Goal: Information Seeking & Learning: Learn about a topic

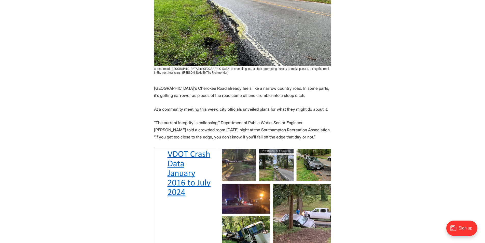
scroll to position [178, 0]
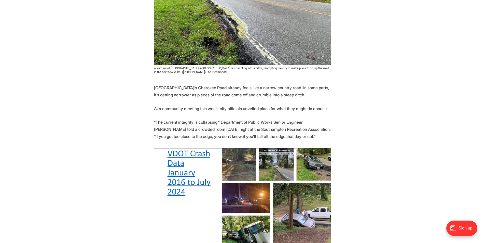
click at [164, 86] on p "[GEOGRAPHIC_DATA]’s Cherokee Road already feels like a narrow country road. In …" at bounding box center [242, 91] width 177 height 14
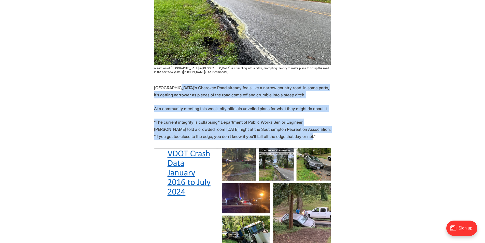
drag, startPoint x: 223, startPoint y: 98, endPoint x: 313, endPoint y: 137, distance: 98.3
click at [305, 134] on p "“The current integrity is collapsing,” Department of Public Works Senior Engine…" at bounding box center [242, 128] width 177 height 21
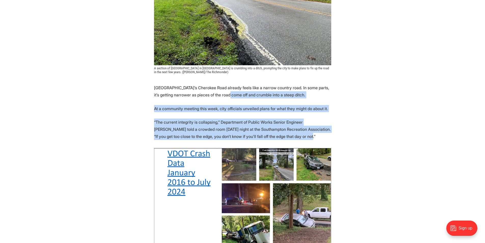
drag, startPoint x: 305, startPoint y: 136, endPoint x: 213, endPoint y: 88, distance: 103.6
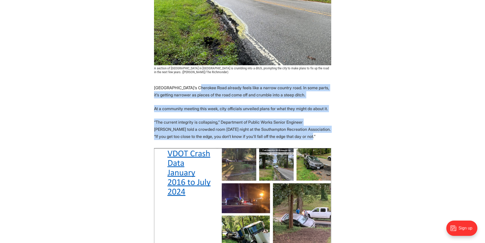
drag, startPoint x: 198, startPoint y: 86, endPoint x: 295, endPoint y: 136, distance: 109.2
click at [295, 136] on p "“The current integrity is collapsing,” Department of Public Works Senior Engine…" at bounding box center [242, 128] width 177 height 21
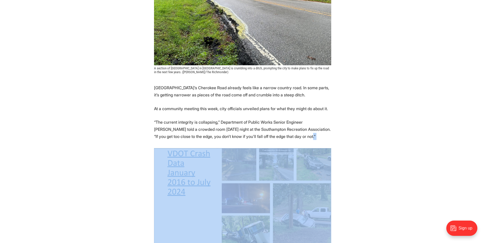
click at [295, 136] on p "“The current integrity is collapsing,” Department of Public Works Senior Engine…" at bounding box center [242, 128] width 177 height 21
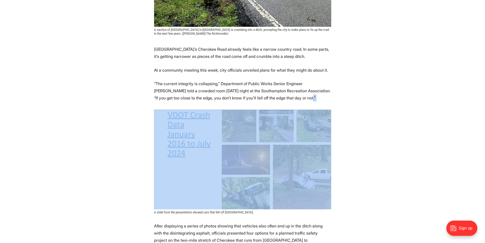
scroll to position [229, 0]
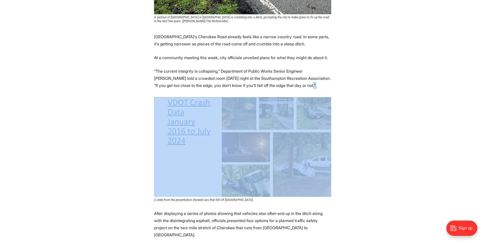
click at [193, 128] on img at bounding box center [242, 147] width 177 height 100
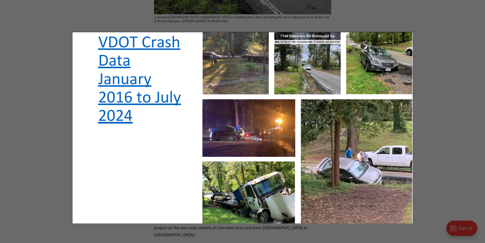
scroll to position [280, 0]
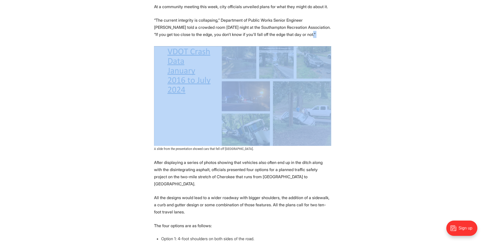
click at [267, 108] on img at bounding box center [242, 96] width 177 height 100
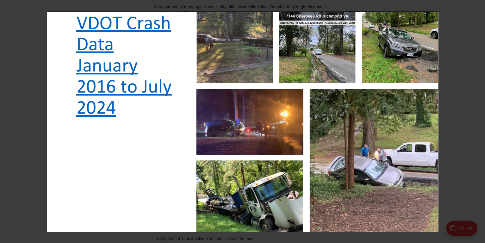
click at [455, 106] on div at bounding box center [289, 132] width 485 height 243
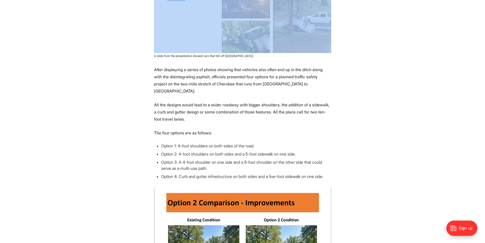
scroll to position [382, 0]
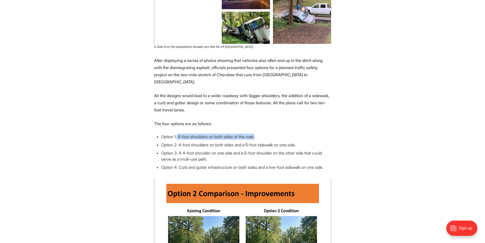
drag, startPoint x: 177, startPoint y: 128, endPoint x: 276, endPoint y: 130, distance: 98.0
click at [276, 133] on li "Option 1: 4-foot shoulders on both sides of the road." at bounding box center [246, 136] width 170 height 6
click at [243, 133] on li "Option 1: 4-foot shoulders on both sides of the road." at bounding box center [246, 136] width 170 height 6
drag, startPoint x: 177, startPoint y: 138, endPoint x: 184, endPoint y: 138, distance: 6.6
click at [178, 142] on li "Option 2: 4-foot shoulders on both sides and a 5-foot sidewalk on one side." at bounding box center [246, 145] width 170 height 6
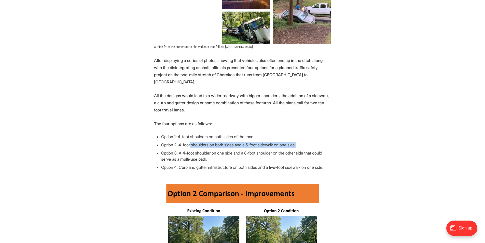
drag, startPoint x: 234, startPoint y: 139, endPoint x: 303, endPoint y: 139, distance: 69.5
click at [303, 142] on li "Option 2: 4-foot shoulders on both sides and a 5-foot sidewalk on one side." at bounding box center [246, 145] width 170 height 6
click at [281, 142] on li "Option 2: 4-foot shoulders on both sides and a 5-foot sidewalk on one side." at bounding box center [246, 145] width 170 height 6
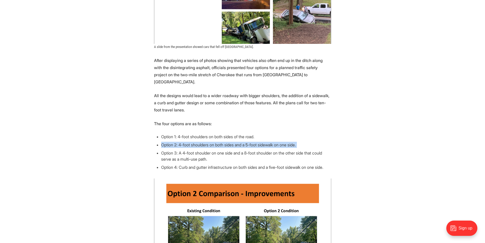
click at [252, 142] on li "Option 2: 4-foot shoulders on both sides and a 5-foot sidewalk on one side." at bounding box center [246, 145] width 170 height 6
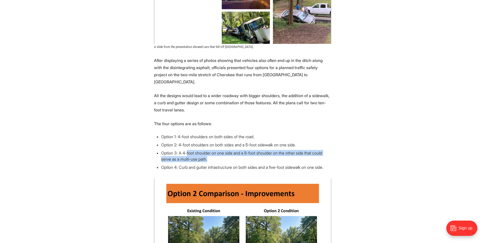
drag, startPoint x: 185, startPoint y: 144, endPoint x: 248, endPoint y: 149, distance: 62.8
click at [248, 150] on li "Option 3: A 4-foot shoulder on one side and a 8-foot shoulder on the other side…" at bounding box center [246, 156] width 170 height 12
drag, startPoint x: 241, startPoint y: 149, endPoint x: 199, endPoint y: 145, distance: 41.5
click at [199, 150] on li "Option 3: A 4-foot shoulder on one side and a 8-foot shoulder on the other side…" at bounding box center [246, 156] width 170 height 12
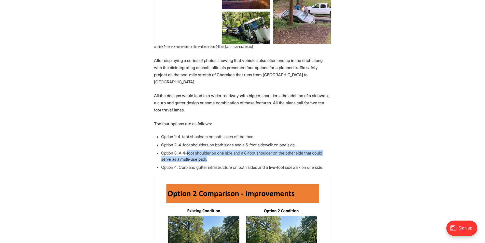
drag, startPoint x: 186, startPoint y: 144, endPoint x: 263, endPoint y: 150, distance: 77.4
click at [263, 150] on li "Option 3: A 4-foot shoulder on one side and a 8-foot shoulder on the other side…" at bounding box center [246, 156] width 170 height 12
click at [191, 150] on li "Option 3: A 4-foot shoulder on one side and a 8-foot shoulder on the other side…" at bounding box center [246, 156] width 170 height 12
drag, startPoint x: 180, startPoint y: 144, endPoint x: 306, endPoint y: 156, distance: 127.4
click at [306, 156] on ul "Option 1: 4-foot shoulders on both sides of the road. Option 2: 4-foot shoulder…" at bounding box center [242, 151] width 177 height 37
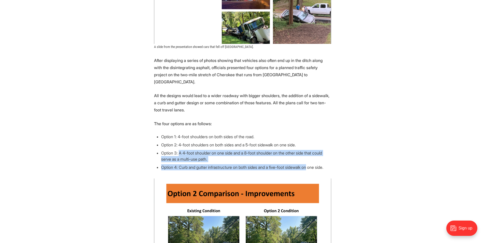
click at [292, 164] on li "Option 4: Curb and gutter infrastructure on both sides and a five-foot sidewalk…" at bounding box center [246, 167] width 170 height 6
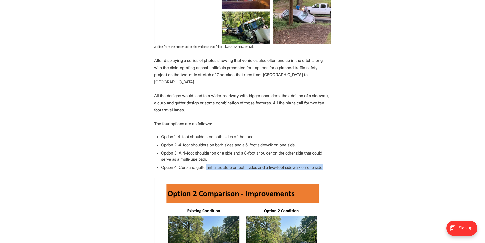
drag, startPoint x: 206, startPoint y: 158, endPoint x: 337, endPoint y: 163, distance: 131.2
click at [304, 164] on li "Option 4: Curb and gutter infrastructure on both sides and a five-foot sidewalk…" at bounding box center [246, 167] width 170 height 6
drag, startPoint x: 316, startPoint y: 160, endPoint x: 200, endPoint y: 156, distance: 116.7
click at [210, 164] on li "Option 4: Curb and gutter infrastructure on both sides and a five-foot sidewalk…" at bounding box center [246, 167] width 170 height 6
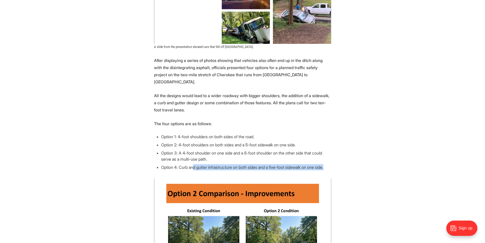
drag, startPoint x: 194, startPoint y: 156, endPoint x: 333, endPoint y: 161, distance: 139.1
click at [315, 164] on li "Option 4: Curb and gutter infrastructure on both sides and a five-foot sidewalk…" at bounding box center [246, 167] width 170 height 6
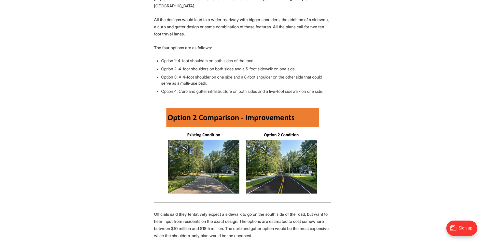
scroll to position [458, 0]
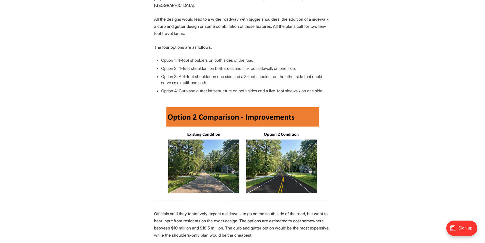
click at [276, 160] on img at bounding box center [242, 152] width 177 height 100
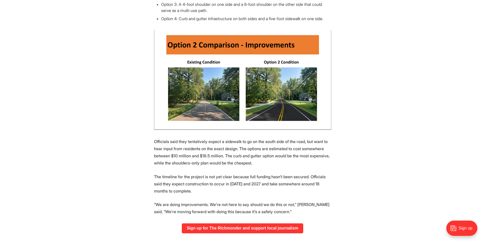
scroll to position [535, 0]
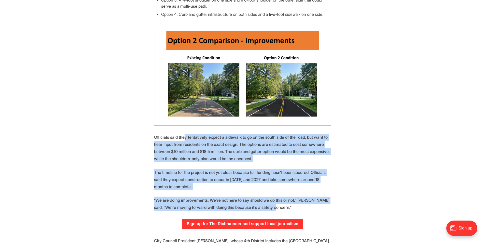
drag, startPoint x: 184, startPoint y: 132, endPoint x: 317, endPoint y: 199, distance: 149.6
click at [317, 199] on p "“We are doing improvements. We’re not here to say should we do this or not,” Al…" at bounding box center [242, 203] width 177 height 14
drag, startPoint x: 321, startPoint y: 198, endPoint x: 216, endPoint y: 127, distance: 125.9
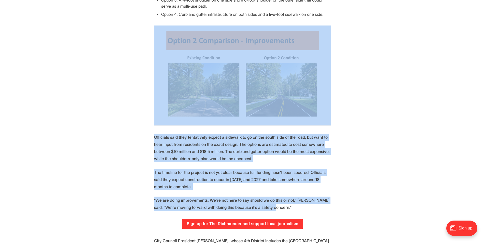
drag, startPoint x: 166, startPoint y: 121, endPoint x: 332, endPoint y: 200, distance: 183.8
click at [325, 196] on p "“We are doing improvements. We’re not here to say should we do this or not,” Al…" at bounding box center [242, 203] width 177 height 14
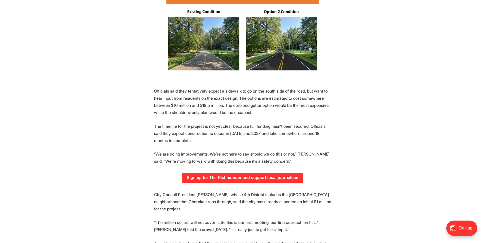
scroll to position [586, 0]
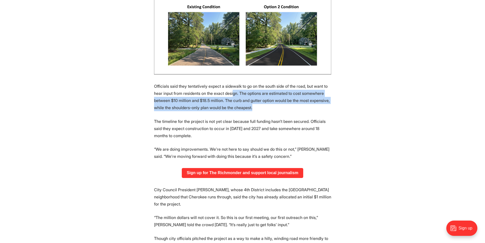
drag, startPoint x: 231, startPoint y: 87, endPoint x: 288, endPoint y: 100, distance: 57.8
click at [288, 100] on p "Officials said they tentatively expect a sidewalk to go on the south side of th…" at bounding box center [242, 96] width 177 height 29
click at [275, 102] on p "Officials said they tentatively expect a sidewalk to go on the south side of th…" at bounding box center [242, 96] width 177 height 29
drag, startPoint x: 268, startPoint y: 99, endPoint x: 232, endPoint y: 85, distance: 39.0
click at [236, 87] on p "Officials said they tentatively expect a sidewalk to go on the south side of th…" at bounding box center [242, 96] width 177 height 29
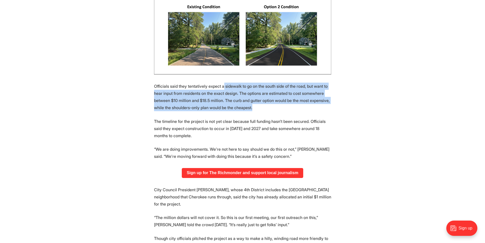
drag, startPoint x: 222, startPoint y: 80, endPoint x: 283, endPoint y: 103, distance: 65.1
click at [283, 103] on p "Officials said they tentatively expect a sidewalk to go on the south side of th…" at bounding box center [242, 96] width 177 height 29
click at [281, 103] on p "Officials said they tentatively expect a sidewalk to go on the south side of th…" at bounding box center [242, 96] width 177 height 29
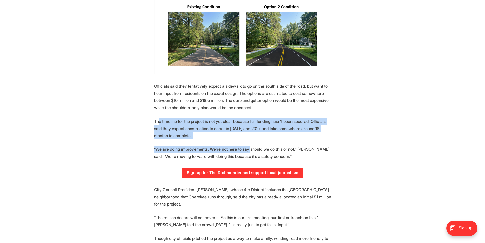
drag, startPoint x: 173, startPoint y: 118, endPoint x: 250, endPoint y: 136, distance: 79.2
click at [250, 136] on section "South Richmond’s Cherokee Road already feels like a narrow country road. In som…" at bounding box center [242, 210] width 485 height 1066
click at [248, 130] on p "The timeline for the project is not yet clear because full funding hasn’t been …" at bounding box center [242, 128] width 177 height 21
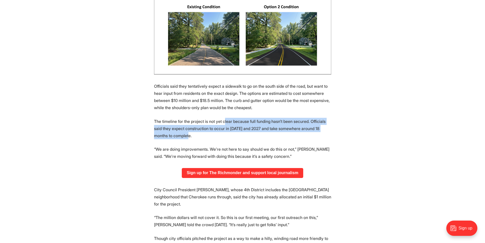
drag, startPoint x: 241, startPoint y: 128, endPoint x: 214, endPoint y: 113, distance: 30.6
click at [216, 118] on p "The timeline for the project is not yet clear because full funding hasn’t been …" at bounding box center [242, 128] width 177 height 21
drag, startPoint x: 207, startPoint y: 113, endPoint x: 247, endPoint y: 124, distance: 41.5
click at [247, 124] on p "The timeline for the project is not yet clear because full funding hasn’t been …" at bounding box center [242, 128] width 177 height 21
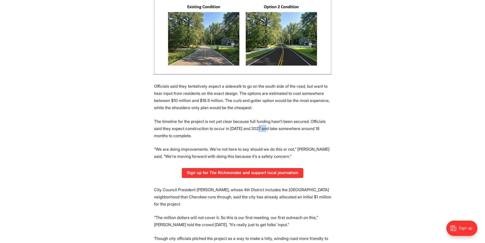
click at [247, 124] on p "The timeline for the project is not yet clear because full funding hasn’t been …" at bounding box center [242, 128] width 177 height 21
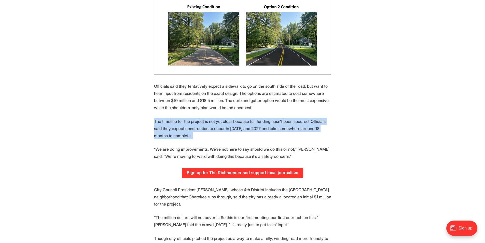
click at [247, 124] on p "The timeline for the project is not yet clear because full funding hasn’t been …" at bounding box center [242, 128] width 177 height 21
click at [224, 120] on p "The timeline for the project is not yet clear because full funding hasn’t been …" at bounding box center [242, 128] width 177 height 21
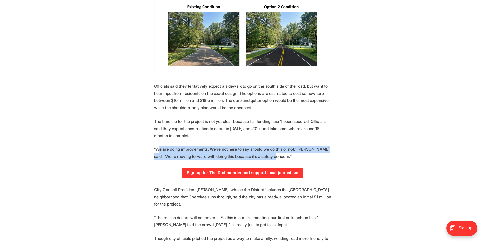
drag, startPoint x: 163, startPoint y: 141, endPoint x: 278, endPoint y: 151, distance: 115.5
click at [277, 151] on p "“We are doing improvements. We’re not here to say should we do this or not,” Al…" at bounding box center [242, 152] width 177 height 14
click at [278, 151] on p "“We are doing improvements. We’re not here to say should we do this or not,” Al…" at bounding box center [242, 152] width 177 height 14
drag, startPoint x: 275, startPoint y: 150, endPoint x: 195, endPoint y: 138, distance: 80.6
click at [196, 137] on section "South Richmond’s Cherokee Road already feels like a narrow country road. In som…" at bounding box center [242, 210] width 485 height 1066
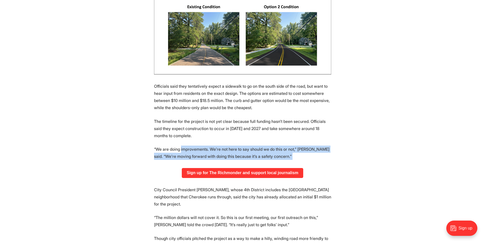
click at [169, 146] on p "“We are doing improvements. We’re not here to say should we do this or not,” Al…" at bounding box center [242, 152] width 177 height 14
drag, startPoint x: 164, startPoint y: 141, endPoint x: 288, endPoint y: 153, distance: 124.8
click at [288, 154] on section "South Richmond’s Cherokee Road already feels like a narrow country road. In som…" at bounding box center [242, 210] width 485 height 1066
click at [273, 147] on p "“We are doing improvements. We’re not here to say should we do this or not,” Al…" at bounding box center [242, 152] width 177 height 14
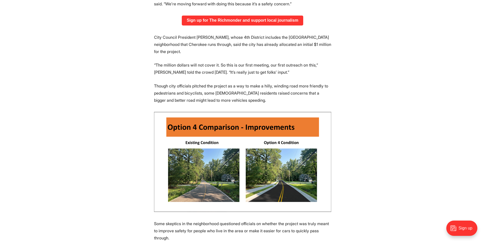
scroll to position [738, 0]
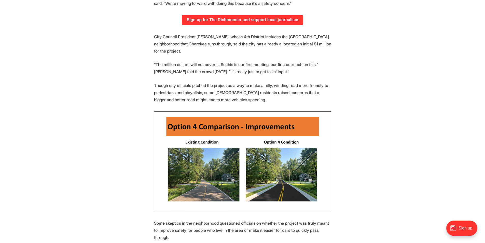
click at [243, 153] on img at bounding box center [242, 161] width 177 height 100
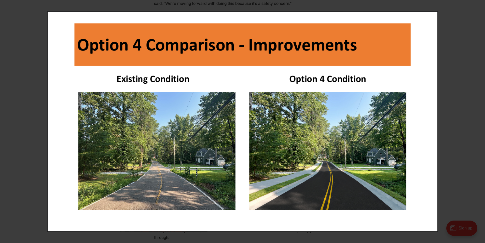
click at [241, 135] on img at bounding box center [242, 121] width 390 height 220
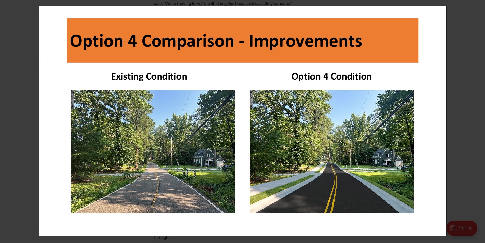
click at [235, 118] on img at bounding box center [243, 121] width 408 height 230
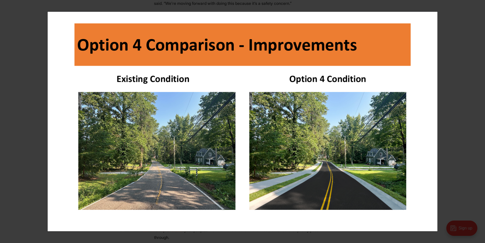
click at [454, 117] on div at bounding box center [289, 132] width 485 height 243
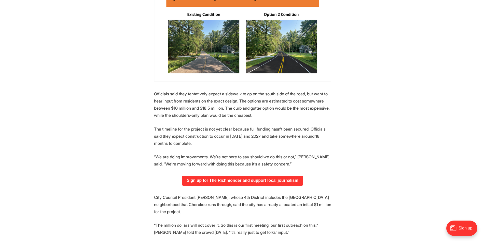
scroll to position [535, 0]
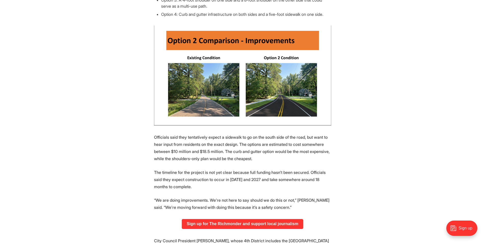
click at [277, 91] on img at bounding box center [242, 75] width 177 height 100
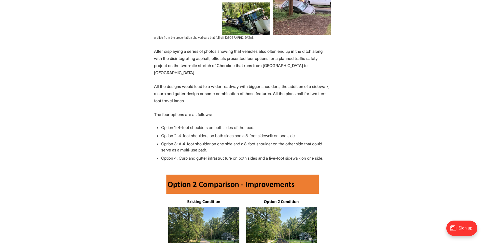
scroll to position [382, 0]
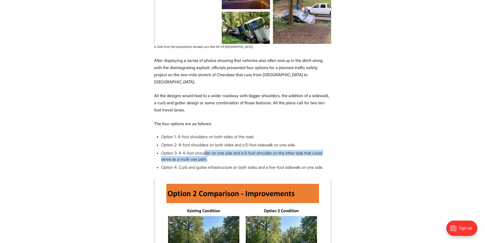
drag, startPoint x: 204, startPoint y: 144, endPoint x: 299, endPoint y: 152, distance: 95.3
click at [298, 151] on li "Option 3: A 4-foot shoulder on one side and a 8-foot shoulder on the other side…" at bounding box center [246, 156] width 170 height 12
click at [295, 151] on li "Option 3: A 4-foot shoulder on one side and a 8-foot shoulder on the other side…" at bounding box center [246, 156] width 170 height 12
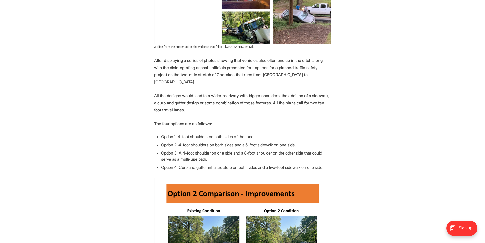
click at [291, 152] on li "Option 3: A 4-foot shoulder on one side and a 8-foot shoulder on the other side…" at bounding box center [246, 156] width 170 height 12
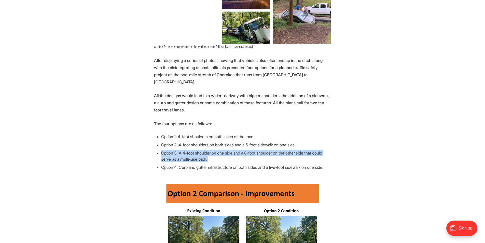
click at [291, 152] on li "Option 3: A 4-foot shoulder on one side and a 8-foot shoulder on the other side…" at bounding box center [246, 156] width 170 height 12
click at [276, 152] on li "Option 3: A 4-foot shoulder on one side and a 8-foot shoulder on the other side…" at bounding box center [246, 156] width 170 height 12
drag, startPoint x: 177, startPoint y: 143, endPoint x: 260, endPoint y: 148, distance: 82.7
click at [260, 150] on li "Option 3: A 4-foot shoulder on one side and a 8-foot shoulder on the other side…" at bounding box center [246, 156] width 170 height 12
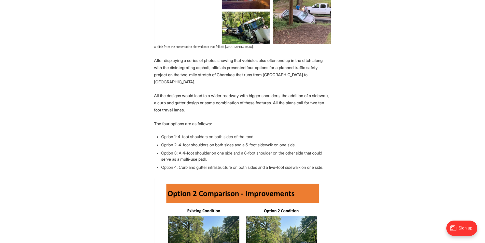
click at [266, 151] on li "Option 3: A 4-foot shoulder on one side and a 8-foot shoulder on the other side…" at bounding box center [246, 156] width 170 height 12
click at [255, 152] on li "Option 3: A 4-foot shoulder on one side and a 8-foot shoulder on the other side…" at bounding box center [246, 156] width 170 height 12
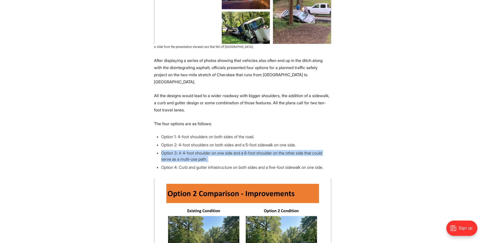
click at [255, 152] on li "Option 3: A 4-foot shoulder on one side and a 8-foot shoulder on the other side…" at bounding box center [246, 156] width 170 height 12
click at [210, 150] on li "Option 3: A 4-foot shoulder on one side and a 8-foot shoulder on the other side…" at bounding box center [246, 156] width 170 height 12
drag, startPoint x: 172, startPoint y: 143, endPoint x: 231, endPoint y: 156, distance: 60.5
click at [231, 156] on ul "Option 1: 4-foot shoulders on both sides of the road. Option 2: 4-foot shoulder…" at bounding box center [242, 151] width 177 height 37
click at [232, 152] on li "Option 3: A 4-foot shoulder on one side and a 8-foot shoulder on the other side…" at bounding box center [246, 156] width 170 height 12
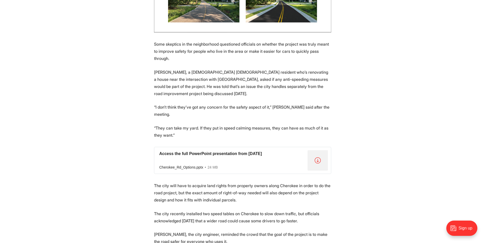
scroll to position [917, 0]
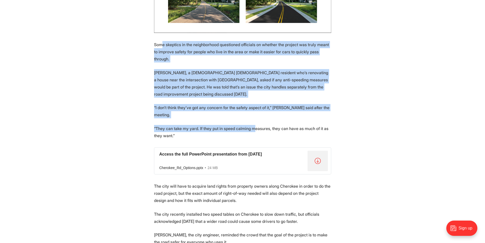
drag, startPoint x: 161, startPoint y: 28, endPoint x: 252, endPoint y: 103, distance: 118.3
click at [252, 125] on p "“They can take my yard. If they put in speed calming measures, they can have as…" at bounding box center [242, 132] width 177 height 14
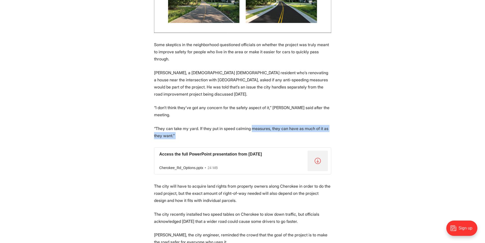
drag, startPoint x: 252, startPoint y: 103, endPoint x: 260, endPoint y: 105, distance: 7.7
click at [257, 125] on p "“They can take my yard. If they put in speed calming measures, they can have as…" at bounding box center [242, 132] width 177 height 14
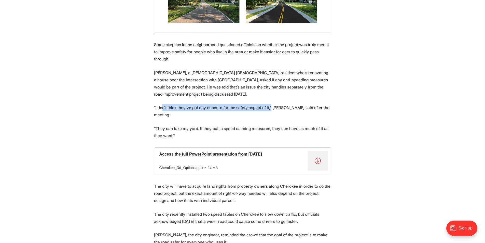
drag, startPoint x: 161, startPoint y: 84, endPoint x: 268, endPoint y: 88, distance: 106.5
click at [268, 104] on p "“I don’t think they’ve got any concern for the safety aspect of it,” Shearer sa…" at bounding box center [242, 111] width 177 height 14
click at [250, 104] on p "“I don’t think they’ve got any concern for the safety aspect of it,” Shearer sa…" at bounding box center [242, 111] width 177 height 14
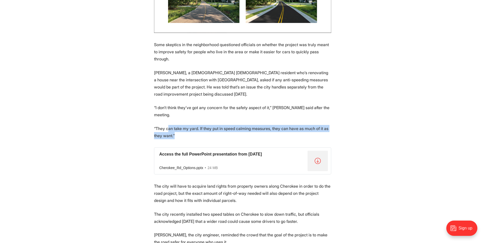
drag, startPoint x: 168, startPoint y: 98, endPoint x: 253, endPoint y: 107, distance: 86.1
click at [253, 125] on p "“They can take my yard. If they put in speed calming measures, they can have as…" at bounding box center [242, 132] width 177 height 14
click at [251, 125] on p "“They can take my yard. If they put in speed calming measures, they can have as…" at bounding box center [242, 132] width 177 height 14
drag, startPoint x: 251, startPoint y: 105, endPoint x: 204, endPoint y: 94, distance: 48.0
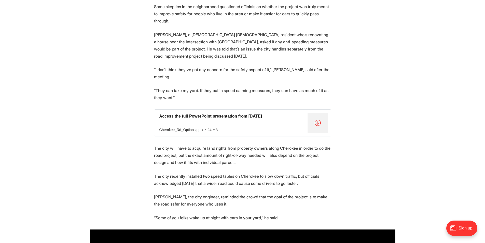
scroll to position [993, 0]
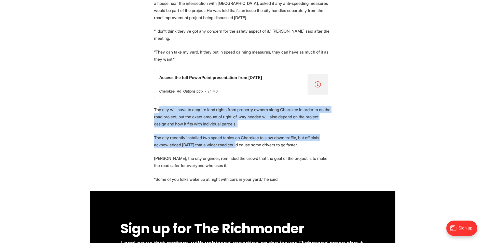
drag, startPoint x: 159, startPoint y: 82, endPoint x: 242, endPoint y: 112, distance: 88.4
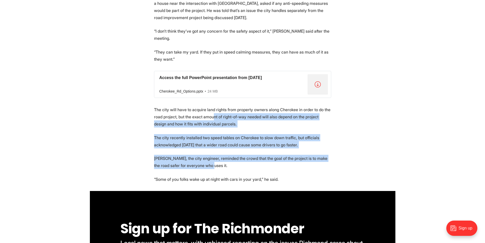
drag, startPoint x: 291, startPoint y: 138, endPoint x: 212, endPoint y: 89, distance: 92.4
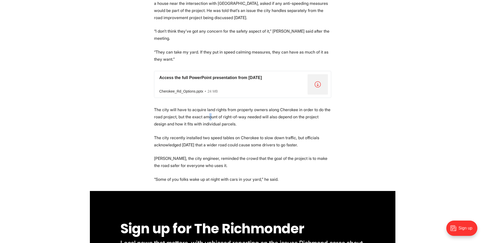
click at [206, 106] on p "The city will have to acquire land rights from property owners along Cherokee i…" at bounding box center [242, 116] width 177 height 21
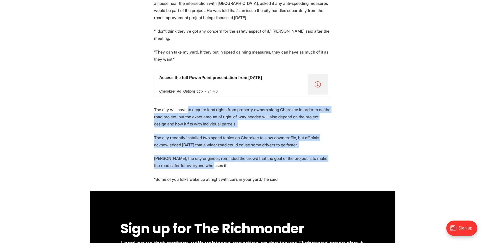
drag, startPoint x: 189, startPoint y: 83, endPoint x: 278, endPoint y: 138, distance: 104.7
click at [275, 155] on p "Allen, the city engineer, reminded the crowd that the goal of the project is to…" at bounding box center [242, 162] width 177 height 14
drag, startPoint x: 279, startPoint y: 137, endPoint x: 230, endPoint y: 80, distance: 75.9
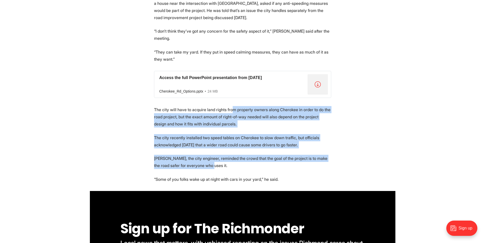
click at [230, 106] on p "The city will have to acquire land rights from property owners along Cherokee i…" at bounding box center [242, 116] width 177 height 21
drag, startPoint x: 176, startPoint y: 78, endPoint x: 275, endPoint y: 135, distance: 114.4
click at [192, 106] on p "The city will have to acquire land rights from property owners along Cherokee i…" at bounding box center [242, 116] width 177 height 21
drag, startPoint x: 156, startPoint y: 80, endPoint x: 227, endPoint y: 136, distance: 89.8
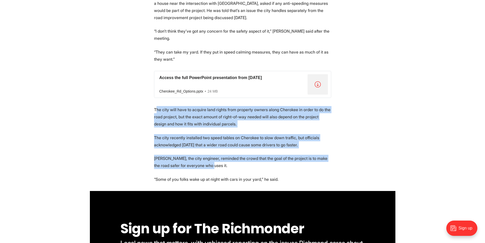
click at [227, 155] on p "Allen, the city engineer, reminded the crowd that the goal of the project is to…" at bounding box center [242, 162] width 177 height 14
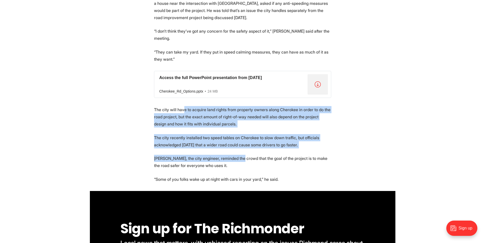
drag, startPoint x: 184, startPoint y: 77, endPoint x: 236, endPoint y: 123, distance: 70.1
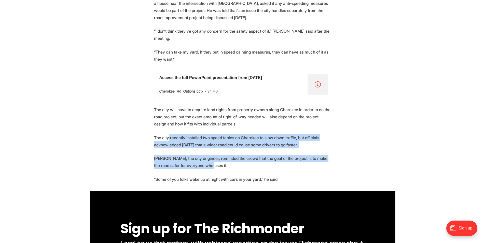
drag, startPoint x: 171, startPoint y: 108, endPoint x: 260, endPoint y: 136, distance: 93.2
click at [260, 155] on p "Allen, the city engineer, reminded the crowd that the goal of the project is to…" at bounding box center [242, 162] width 177 height 14
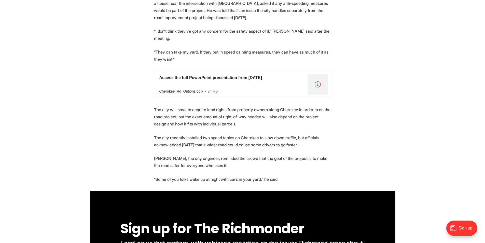
drag, startPoint x: 257, startPoint y: 136, endPoint x: 242, endPoint y: 126, distance: 18.8
click at [250, 155] on p "Allen, the city engineer, reminded the crowd that the goal of the project is to…" at bounding box center [242, 162] width 177 height 14
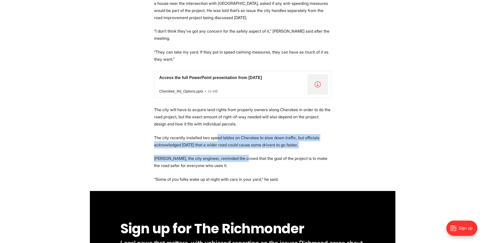
drag, startPoint x: 220, startPoint y: 112, endPoint x: 208, endPoint y: 110, distance: 12.4
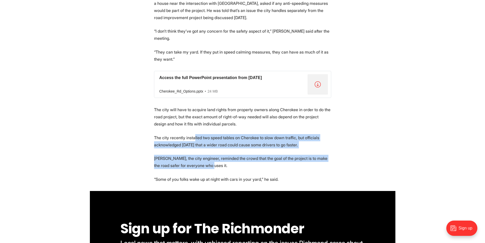
drag, startPoint x: 194, startPoint y: 109, endPoint x: 246, endPoint y: 139, distance: 60.1
click at [241, 155] on p "Allen, the city engineer, reminded the crowd that the goal of the project is to…" at bounding box center [242, 162] width 177 height 14
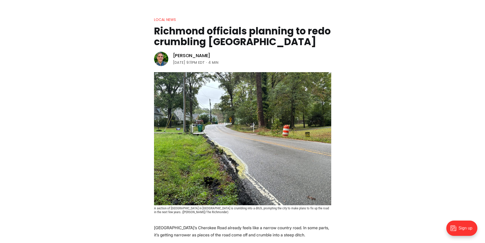
scroll to position [0, 0]
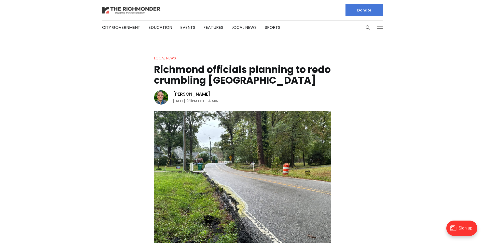
click at [126, 9] on img at bounding box center [131, 10] width 59 height 9
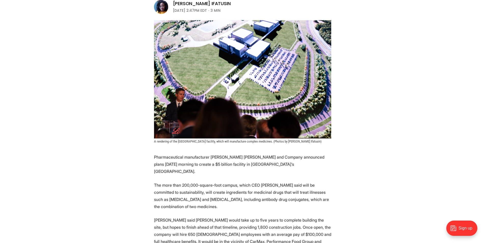
scroll to position [153, 0]
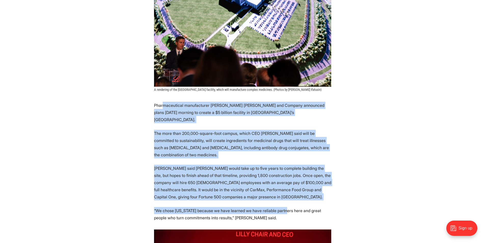
drag, startPoint x: 162, startPoint y: 107, endPoint x: 280, endPoint y: 197, distance: 148.4
click at [272, 187] on p "Ricks said Lilly would take up to five years to complete building the site, but…" at bounding box center [242, 182] width 177 height 36
click at [272, 186] on p "Ricks said Lilly would take up to five years to complete building the site, but…" at bounding box center [242, 182] width 177 height 36
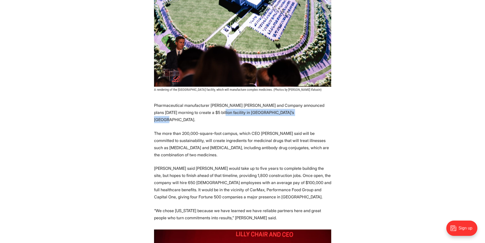
drag, startPoint x: 191, startPoint y: 111, endPoint x: 278, endPoint y: 113, distance: 86.6
click at [278, 113] on p "Pharmaceutical manufacturer Eli Lilly and Company announced plans Tuesday morni…" at bounding box center [242, 112] width 177 height 21
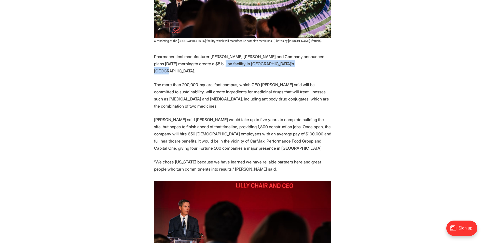
scroll to position [229, 0]
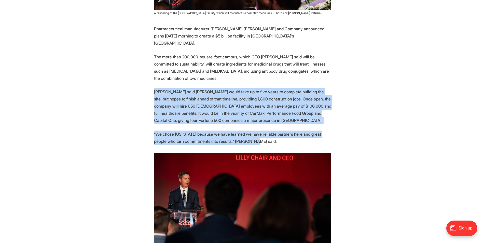
drag, startPoint x: 155, startPoint y: 82, endPoint x: 252, endPoint y: 132, distance: 109.3
click at [247, 97] on p "Ricks said Lilly would take up to five years to complete building the site, but…" at bounding box center [242, 106] width 177 height 36
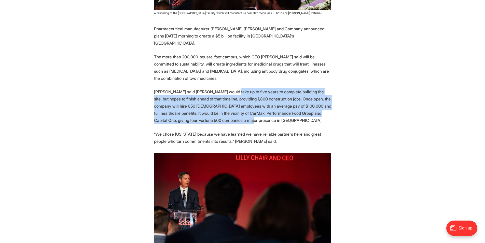
drag, startPoint x: 221, startPoint y: 88, endPoint x: 266, endPoint y: 114, distance: 52.6
click at [266, 114] on p "Ricks said Lilly would take up to five years to complete building the site, but…" at bounding box center [242, 106] width 177 height 36
drag, startPoint x: 266, startPoint y: 113, endPoint x: 189, endPoint y: 79, distance: 83.9
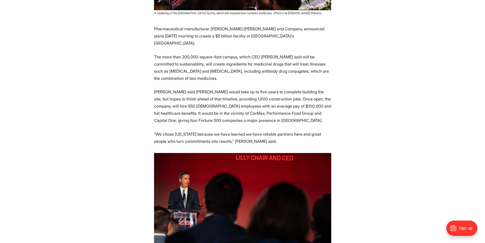
click at [184, 88] on p "Ricks said Lilly would take up to five years to complete building the site, but…" at bounding box center [242, 106] width 177 height 36
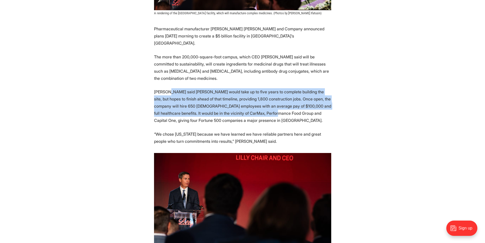
drag, startPoint x: 168, startPoint y: 80, endPoint x: 239, endPoint y: 108, distance: 76.4
click at [239, 108] on p "Ricks said Lilly would take up to five years to complete building the site, but…" at bounding box center [242, 106] width 177 height 36
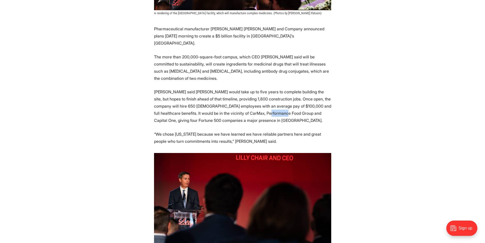
click at [239, 108] on p "Ricks said Lilly would take up to five years to complete building the site, but…" at bounding box center [242, 106] width 177 height 36
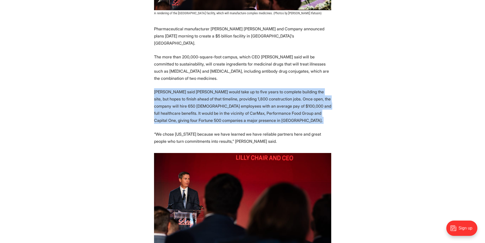
click at [239, 108] on p "Ricks said Lilly would take up to five years to complete building the site, but…" at bounding box center [242, 106] width 177 height 36
click at [231, 108] on p "Ricks said Lilly would take up to five years to complete building the site, but…" at bounding box center [242, 106] width 177 height 36
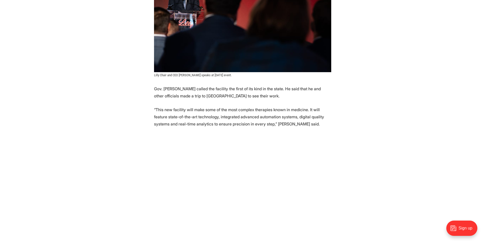
scroll to position [458, 0]
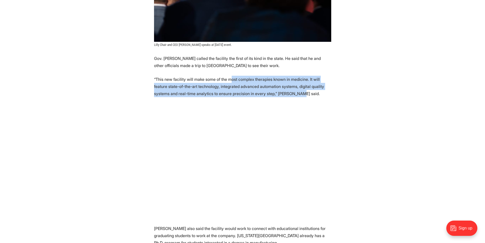
drag, startPoint x: 269, startPoint y: 86, endPoint x: 197, endPoint y: 60, distance: 76.9
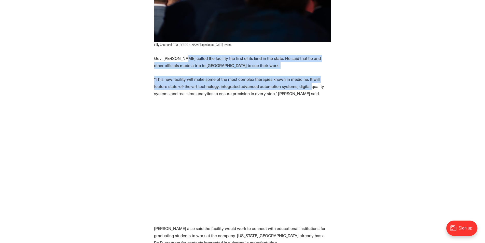
drag, startPoint x: 185, startPoint y: 52, endPoint x: 292, endPoint y: 82, distance: 110.3
click at [292, 82] on p "“This new facility will make some of the most complex therapies known in medici…" at bounding box center [242, 86] width 177 height 21
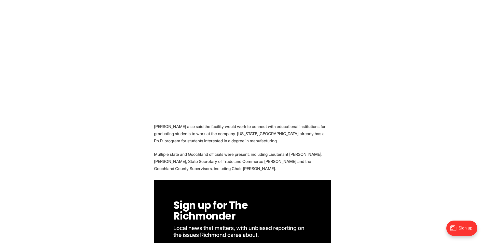
scroll to position [586, 0]
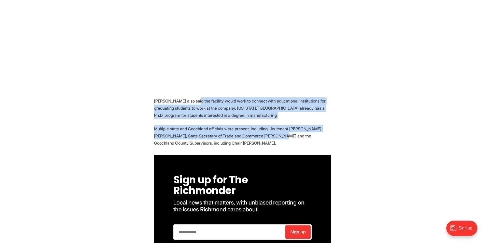
drag, startPoint x: 193, startPoint y: 94, endPoint x: 269, endPoint y: 132, distance: 84.7
click at [269, 132] on section "Pharmaceutical manufacturer Eli Lilly and Company announced plans Tuesday morni…" at bounding box center [242, 180] width 485 height 1023
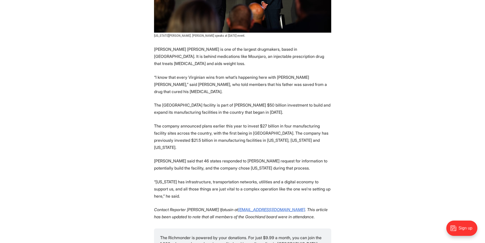
scroll to position [993, 0]
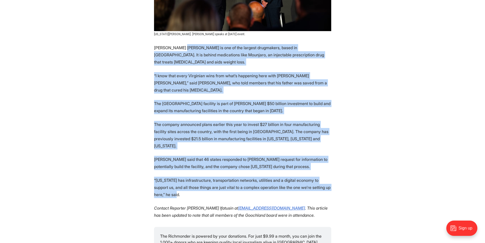
drag, startPoint x: 173, startPoint y: 44, endPoint x: 360, endPoint y: 169, distance: 224.6
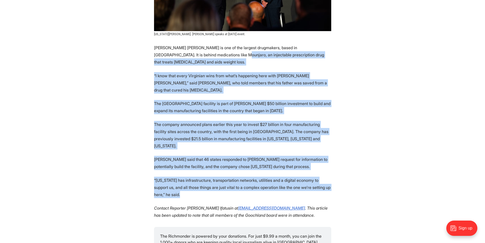
drag, startPoint x: 358, startPoint y: 169, endPoint x: 209, endPoint y: 43, distance: 195.6
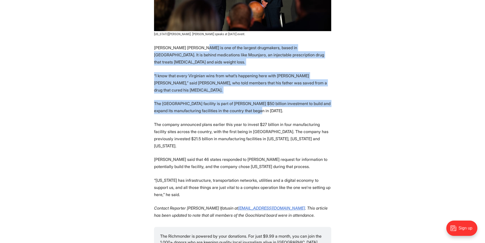
drag, startPoint x: 189, startPoint y: 34, endPoint x: 288, endPoint y: 90, distance: 113.7
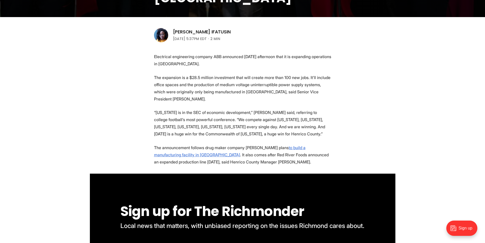
scroll to position [153, 0]
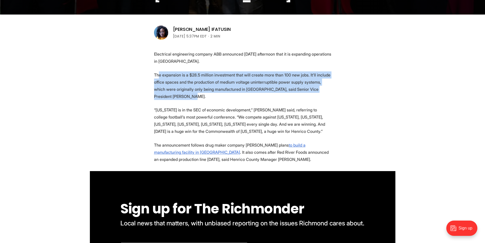
drag, startPoint x: 158, startPoint y: 71, endPoint x: 245, endPoint y: 95, distance: 89.8
click at [245, 95] on p "The expansion is a $28.5 million investment that will create more than 100 new …" at bounding box center [242, 85] width 177 height 29
drag, startPoint x: 245, startPoint y: 95, endPoint x: 182, endPoint y: 74, distance: 65.7
click at [182, 74] on p "The expansion is a $28.5 million investment that will create more than 100 new …" at bounding box center [242, 85] width 177 height 29
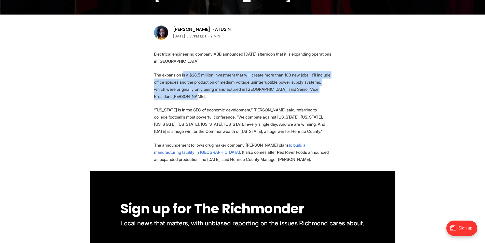
click at [182, 74] on p "The expansion is a $28.5 million investment that will create more than 100 new …" at bounding box center [242, 85] width 177 height 29
drag, startPoint x: 165, startPoint y: 74, endPoint x: 218, endPoint y: 98, distance: 58.4
click at [218, 98] on p "The expansion is a $28.5 million investment that will create more than 100 new …" at bounding box center [242, 85] width 177 height 29
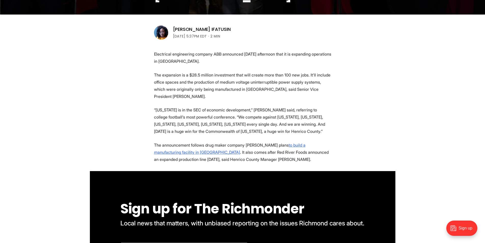
drag, startPoint x: 170, startPoint y: 107, endPoint x: 174, endPoint y: 110, distance: 4.7
click at [173, 109] on p "“Virginia is in the SEC of economic development,” Youngkin said, referring to c…" at bounding box center [242, 120] width 177 height 29
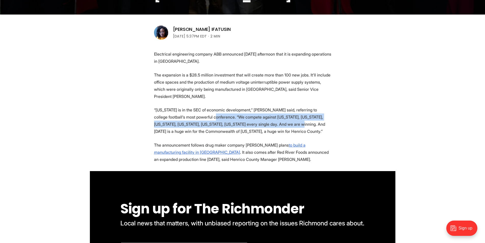
drag, startPoint x: 218, startPoint y: 127, endPoint x: 272, endPoint y: 128, distance: 54.0
click at [272, 128] on p "“Virginia is in the SEC of economic development,” Youngkin said, referring to c…" at bounding box center [242, 120] width 177 height 29
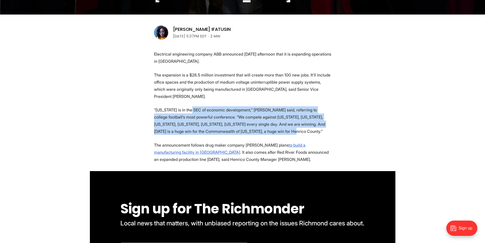
drag, startPoint x: 189, startPoint y: 108, endPoint x: 266, endPoint y: 129, distance: 80.0
click at [266, 129] on p "“Virginia is in the SEC of economic development,” Youngkin said, referring to c…" at bounding box center [242, 120] width 177 height 29
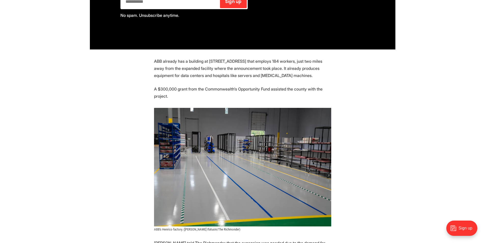
scroll to position [407, 0]
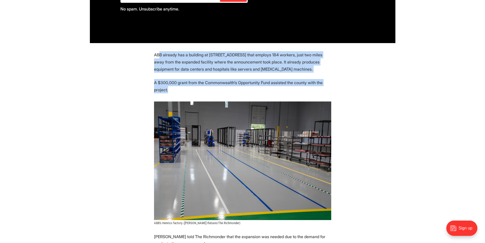
drag, startPoint x: 159, startPoint y: 50, endPoint x: 248, endPoint y: 89, distance: 96.6
click at [248, 89] on section "Electrical engineering company ABB announced Tuesday afternoon that it is expan…" at bounding box center [242, 57] width 485 height 522
click at [246, 89] on p "A $300,000 grant from the Commonwealth’s Opportunity Fund assisted the county w…" at bounding box center [242, 86] width 177 height 14
drag, startPoint x: 250, startPoint y: 89, endPoint x: 189, endPoint y: 55, distance: 69.4
click at [189, 55] on section "Electrical engineering company ABB announced Tuesday afternoon that it is expan…" at bounding box center [242, 57] width 485 height 522
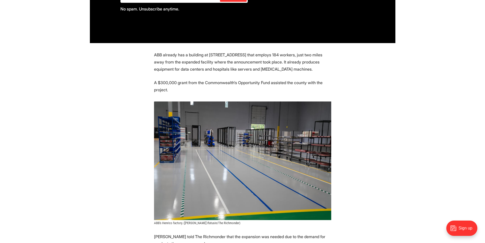
click at [186, 55] on p "ABB already has a building at 5900 Eastport Blvd that employs 184 workers, just…" at bounding box center [242, 61] width 177 height 21
drag, startPoint x: 208, startPoint y: 54, endPoint x: 243, endPoint y: 53, distance: 34.9
click at [243, 53] on p "ABB already has a building at 5900 Eastport Blvd that employs 184 workers, just…" at bounding box center [242, 61] width 177 height 21
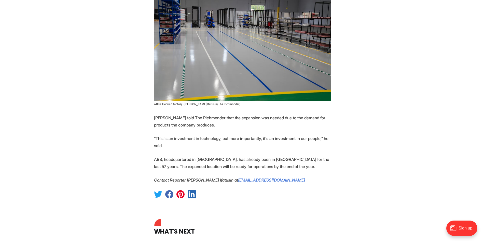
scroll to position [535, 0]
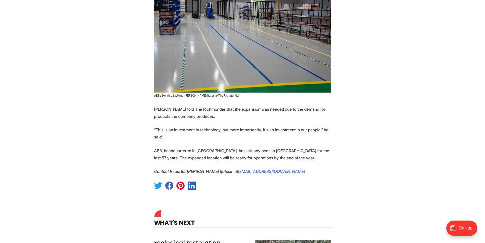
drag, startPoint x: 178, startPoint y: 102, endPoint x: 331, endPoint y: 136, distance: 156.2
click at [331, 136] on p "“This is an investment in technology, but more importantly, it's an investment …" at bounding box center [242, 133] width 177 height 14
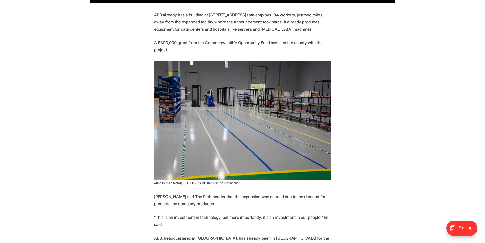
scroll to position [331, 0]
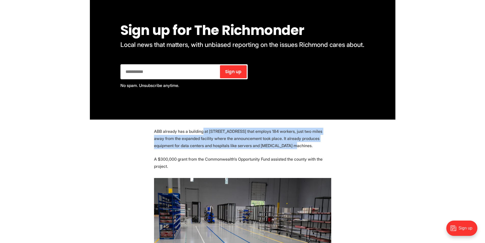
drag, startPoint x: 202, startPoint y: 127, endPoint x: 303, endPoint y: 148, distance: 103.6
click at [303, 148] on section "Electrical engineering company ABB announced Tuesday afternoon that it is expan…" at bounding box center [242, 133] width 485 height 522
click at [303, 148] on p "ABB already has a building at 5900 Eastport Blvd that employs 184 workers, just…" at bounding box center [242, 138] width 177 height 21
drag, startPoint x: 254, startPoint y: 135, endPoint x: 189, endPoint y: 128, distance: 65.0
click at [194, 128] on p "ABB already has a building at 5900 Eastport Blvd that employs 184 workers, just…" at bounding box center [242, 138] width 177 height 21
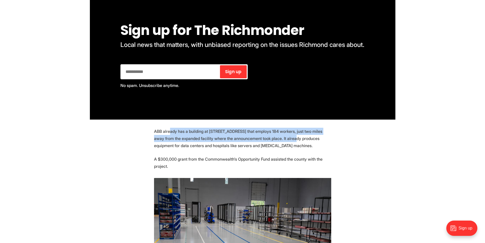
drag, startPoint x: 170, startPoint y: 127, endPoint x: 278, endPoint y: 140, distance: 108.3
click at [278, 140] on section "Electrical engineering company ABB announced Tuesday afternoon that it is expan…" at bounding box center [242, 133] width 485 height 522
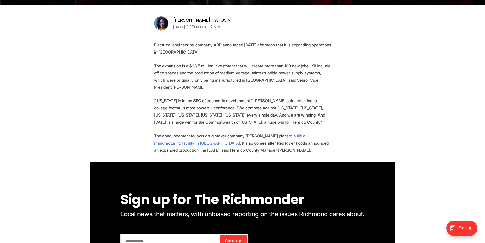
scroll to position [153, 0]
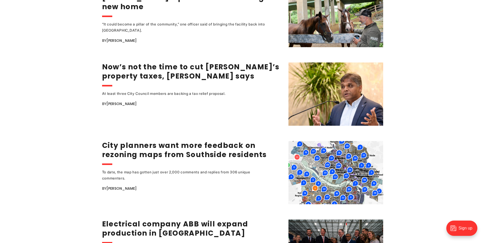
scroll to position [713, 0]
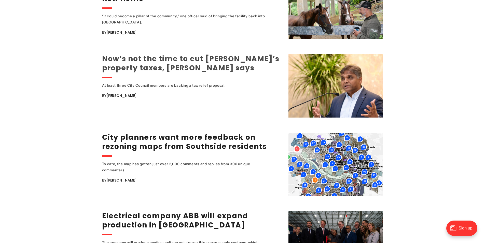
click at [141, 61] on link "Now’s not the time to cut [PERSON_NAME]’s property taxes, [PERSON_NAME] says" at bounding box center [190, 63] width 177 height 19
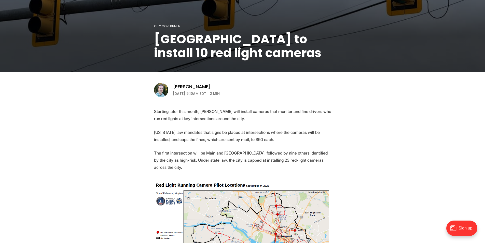
scroll to position [127, 0]
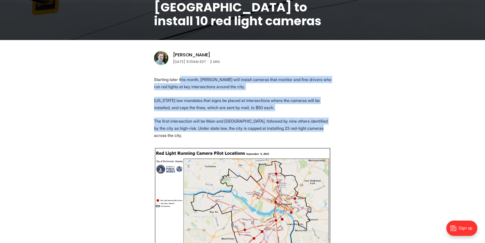
drag, startPoint x: 180, startPoint y: 79, endPoint x: 305, endPoint y: 126, distance: 134.1
drag, startPoint x: 160, startPoint y: 76, endPoint x: 296, endPoint y: 132, distance: 146.8
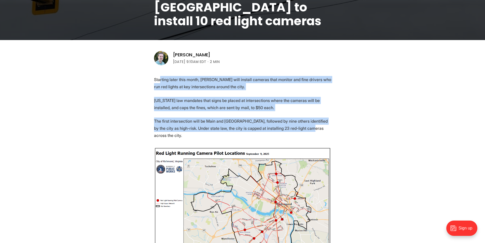
click at [256, 120] on p "The first intersection will be Main and 25th Street, followed by nine others id…" at bounding box center [242, 127] width 177 height 21
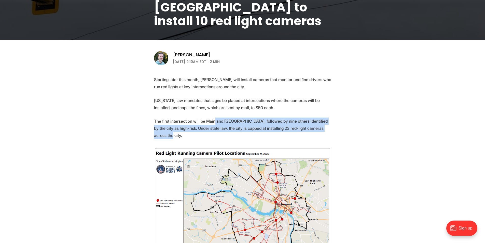
drag, startPoint x: 213, startPoint y: 118, endPoint x: 331, endPoint y: 128, distance: 118.3
click at [312, 127] on p "The first intersection will be Main and 25th Street, followed by nine others id…" at bounding box center [242, 127] width 177 height 21
drag, startPoint x: 320, startPoint y: 130, endPoint x: 230, endPoint y: 121, distance: 90.6
click at [230, 121] on p "The first intersection will be Main and 25th Street, followed by nine others id…" at bounding box center [242, 127] width 177 height 21
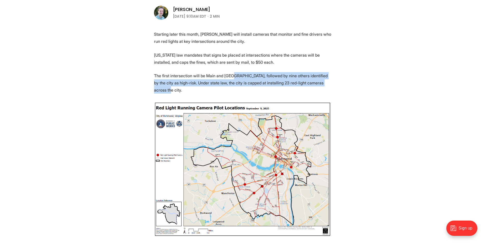
scroll to position [178, 0]
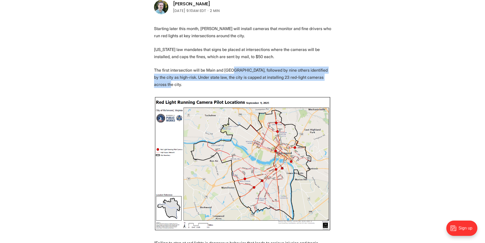
click at [278, 165] on img at bounding box center [242, 163] width 177 height 135
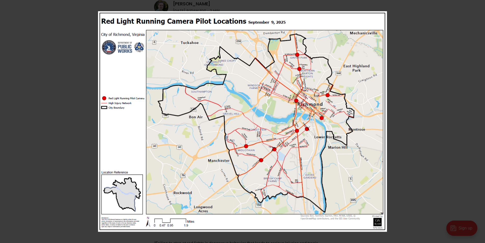
click at [247, 146] on img at bounding box center [242, 121] width 289 height 220
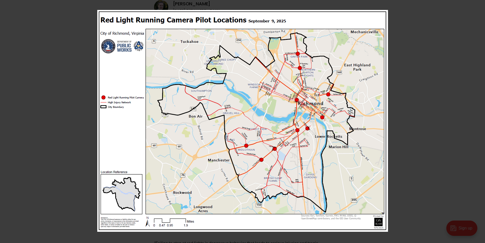
click at [407, 105] on div at bounding box center [339, 131] width 485 height 243
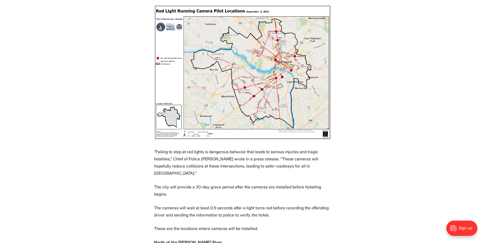
scroll to position [280, 0]
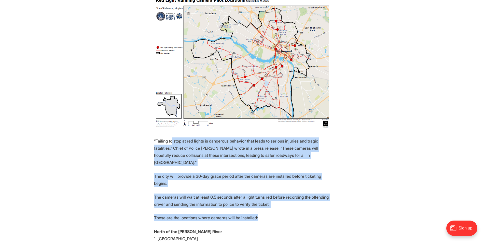
drag, startPoint x: 172, startPoint y: 130, endPoint x: 279, endPoint y: 200, distance: 128.3
click at [279, 200] on section "Starting later this month, Richmond will install cameras that monitor and fine …" at bounding box center [242, 178] width 485 height 511
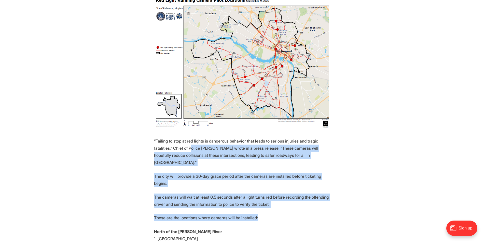
drag, startPoint x: 282, startPoint y: 197, endPoint x: 173, endPoint y: 132, distance: 126.6
click at [183, 138] on section "Starting later this month, Richmond will install cameras that monitor and fine …" at bounding box center [242, 178] width 485 height 511
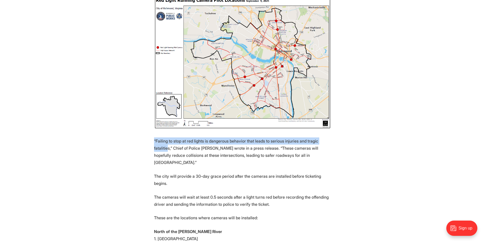
drag, startPoint x: 154, startPoint y: 132, endPoint x: 229, endPoint y: 180, distance: 89.6
click at [189, 158] on section "Starting later this month, Richmond will install cameras that monitor and fine …" at bounding box center [242, 178] width 485 height 511
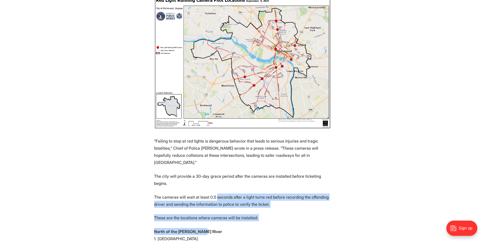
drag, startPoint x: 229, startPoint y: 180, endPoint x: 282, endPoint y: 202, distance: 56.7
click at [281, 202] on section "Starting later this month, Richmond will install cameras that monitor and fine …" at bounding box center [242, 178] width 485 height 511
click at [281, 214] on p "These are the locations where cameras will be installed:" at bounding box center [242, 217] width 177 height 7
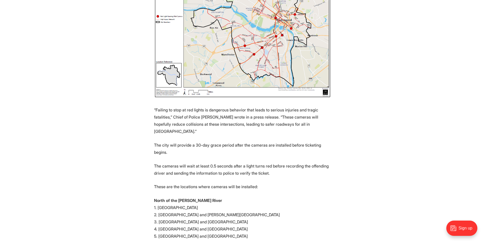
scroll to position [356, 0]
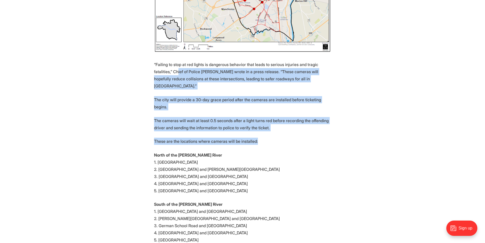
drag, startPoint x: 178, startPoint y: 62, endPoint x: 273, endPoint y: 120, distance: 111.8
click at [273, 120] on section "Starting later this month, Richmond will install cameras that monitor and fine …" at bounding box center [242, 102] width 485 height 511
click at [273, 137] on p "These are the locations where cameras will be installed:" at bounding box center [242, 140] width 177 height 7
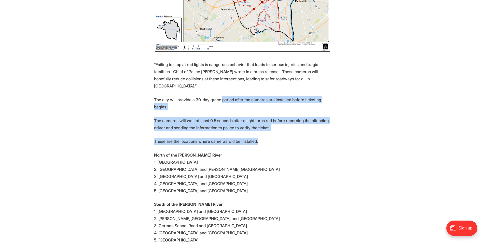
drag, startPoint x: 274, startPoint y: 120, endPoint x: 215, endPoint y: 82, distance: 69.6
click at [221, 86] on section "Starting later this month, Richmond will install cameras that monitor and fine …" at bounding box center [242, 102] width 485 height 511
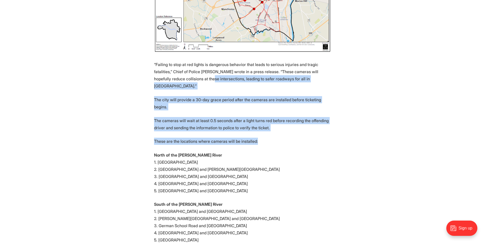
drag, startPoint x: 197, startPoint y: 71, endPoint x: 271, endPoint y: 121, distance: 88.9
click at [271, 121] on section "Starting later this month, Richmond will install cameras that monitor and fine …" at bounding box center [242, 102] width 485 height 511
click at [271, 137] on p "These are the locations where cameras will be installed:" at bounding box center [242, 140] width 177 height 7
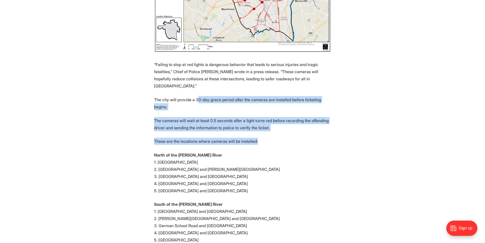
drag, startPoint x: 270, startPoint y: 120, endPoint x: 175, endPoint y: 64, distance: 110.9
click at [194, 77] on section "Starting later this month, Richmond will install cameras that monitor and fine …" at bounding box center [242, 102] width 485 height 511
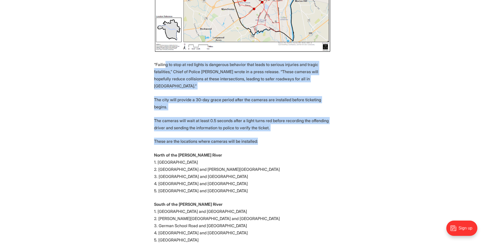
drag, startPoint x: 166, startPoint y: 57, endPoint x: 261, endPoint y: 118, distance: 113.6
click at [261, 118] on section "Starting later this month, Richmond will install cameras that monitor and fine …" at bounding box center [242, 102] width 485 height 511
click at [261, 137] on p "These are the locations where cameras will be installed:" at bounding box center [242, 140] width 177 height 7
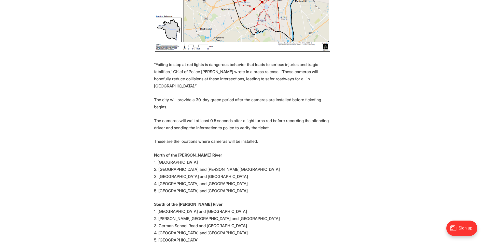
scroll to position [382, 0]
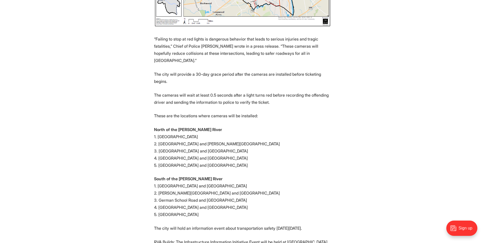
drag, startPoint x: 156, startPoint y: 163, endPoint x: 239, endPoint y: 195, distance: 88.5
click at [239, 195] on p "South of the James River 1. Belt Boulevard and Hull Street Road 2. Cowardin Ave…" at bounding box center [242, 196] width 177 height 43
drag, startPoint x: 237, startPoint y: 194, endPoint x: 234, endPoint y: 192, distance: 3.5
click at [236, 194] on p "South of the James River 1. Belt Boulevard and Hull Street Road 2. Cowardin Ave…" at bounding box center [242, 196] width 177 height 43
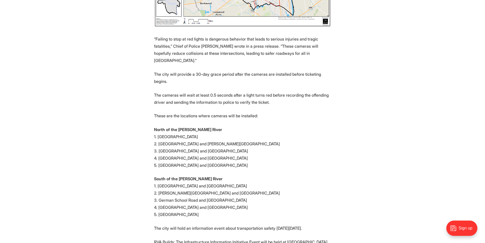
drag, startPoint x: 234, startPoint y: 192, endPoint x: 188, endPoint y: 175, distance: 49.0
click at [188, 175] on p "South of the James River 1. Belt Boulevard and Hull Street Road 2. Cowardin Ave…" at bounding box center [242, 196] width 177 height 43
click at [177, 175] on p "South of the James River 1. Belt Boulevard and Hull Street Road 2. Cowardin Ave…" at bounding box center [242, 196] width 177 height 43
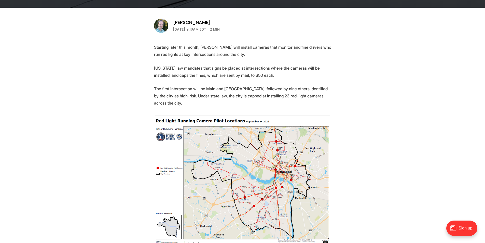
scroll to position [76, 0]
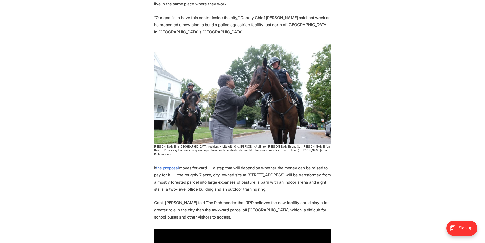
scroll to position [331, 0]
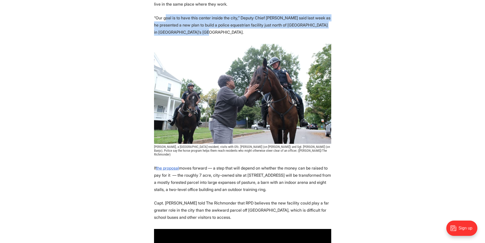
drag, startPoint x: 166, startPoint y: 17, endPoint x: 262, endPoint y: 30, distance: 96.6
click at [262, 30] on p "“Our goal is to have this center inside the city,” Deputy Chief Sydney Collier …" at bounding box center [242, 24] width 177 height 21
drag, startPoint x: 195, startPoint y: 18, endPoint x: 304, endPoint y: 29, distance: 110.1
click at [303, 29] on p "“Our goal is to have this center inside the city,” Deputy Chief Sydney Collier …" at bounding box center [242, 24] width 177 height 21
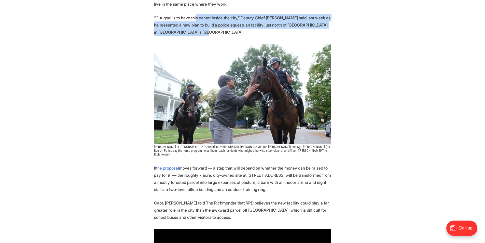
click at [297, 31] on p "“Our goal is to have this center inside the city,” Deputy Chief Sydney Collier …" at bounding box center [242, 24] width 177 height 21
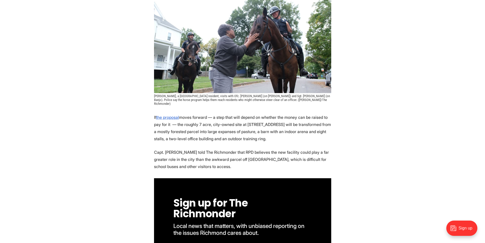
scroll to position [382, 0]
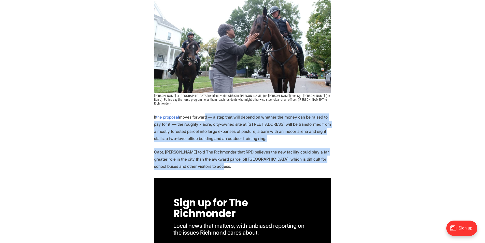
drag, startPoint x: 204, startPoint y: 115, endPoint x: 289, endPoint y: 164, distance: 97.8
click at [289, 164] on p "Capt. Anthony Jackson told The Richmonder that RPD believes the new facility co…" at bounding box center [242, 158] width 177 height 21
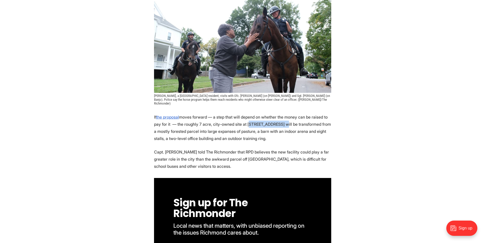
drag, startPoint x: 244, startPoint y: 120, endPoint x: 279, endPoint y: 117, distance: 35.0
click at [279, 117] on p "If the proposal moves forward — a step that will depend on whether the money ca…" at bounding box center [242, 127] width 177 height 29
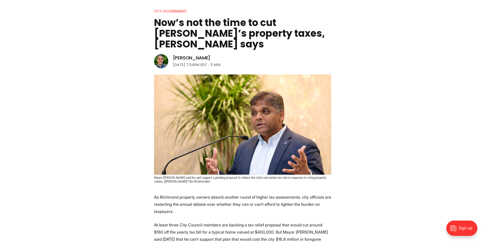
scroll to position [102, 0]
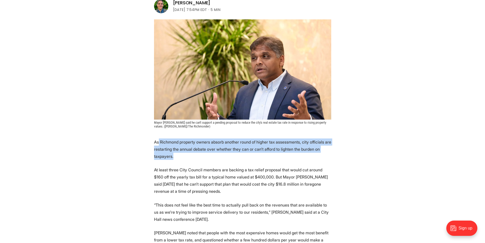
drag, startPoint x: 162, startPoint y: 140, endPoint x: 225, endPoint y: 154, distance: 64.3
click at [225, 154] on p "As Richmond property owners absorb another round of higher tax assessments, cit…" at bounding box center [242, 148] width 177 height 21
drag, startPoint x: 225, startPoint y: 154, endPoint x: 171, endPoint y: 140, distance: 55.6
click at [171, 140] on p "As Richmond property owners absorb another round of higher tax assessments, cit…" at bounding box center [242, 148] width 177 height 21
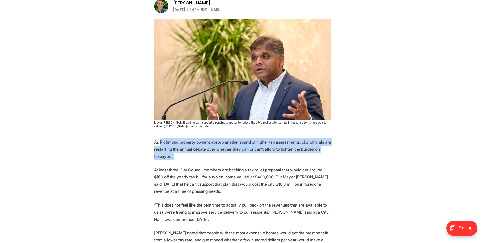
click at [166, 141] on p "As Richmond property owners absorb another round of higher tax assessments, cit…" at bounding box center [242, 148] width 177 height 21
drag, startPoint x: 152, startPoint y: 142, endPoint x: 196, endPoint y: 156, distance: 46.3
click at [196, 156] on p "As Richmond property owners absorb another round of higher tax assessments, cit…" at bounding box center [242, 148] width 177 height 21
drag, startPoint x: 196, startPoint y: 156, endPoint x: 149, endPoint y: 144, distance: 48.3
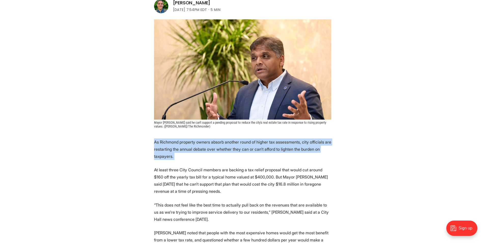
click at [192, 157] on p "As Richmond property owners absorb another round of higher tax assessments, cit…" at bounding box center [242, 148] width 177 height 21
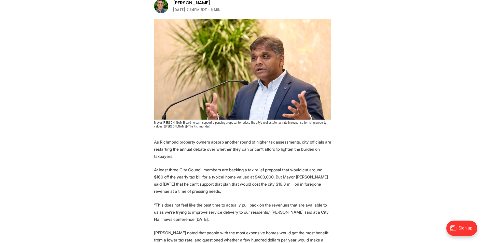
click at [192, 157] on p "As Richmond property owners absorb another round of higher tax assessments, cit…" at bounding box center [242, 148] width 177 height 21
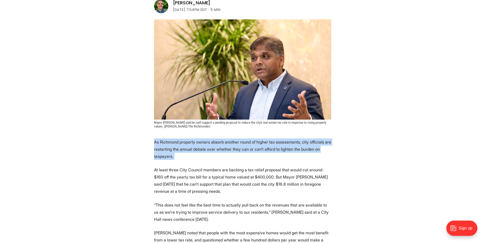
click at [192, 157] on p "As Richmond property owners absorb another round of higher tax assessments, cit…" at bounding box center [242, 148] width 177 height 21
click at [158, 142] on p "As Richmond property owners absorb another round of higher tax assessments, cit…" at bounding box center [242, 148] width 177 height 21
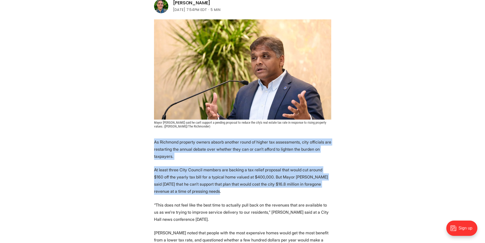
drag, startPoint x: 147, startPoint y: 141, endPoint x: 210, endPoint y: 189, distance: 78.6
click at [210, 189] on p "At least three City Council members are backing a tax relief proposal that woul…" at bounding box center [242, 180] width 177 height 29
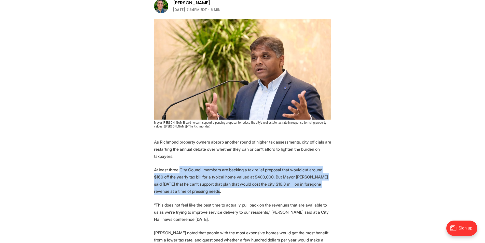
drag, startPoint x: 211, startPoint y: 189, endPoint x: 180, endPoint y: 167, distance: 38.3
click at [180, 167] on p "At least three City Council members are backing a tax relief proposal that woul…" at bounding box center [242, 180] width 177 height 29
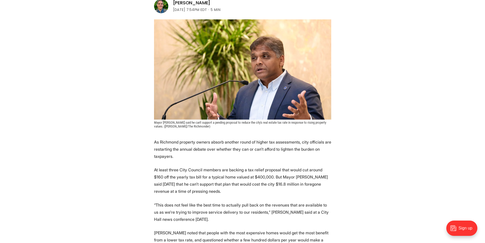
click at [165, 168] on p "At least three City Council members are backing a tax relief proposal that woul…" at bounding box center [242, 180] width 177 height 29
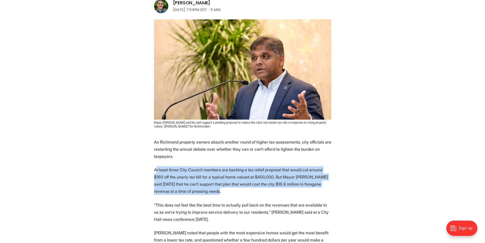
drag, startPoint x: 157, startPoint y: 169, endPoint x: 196, endPoint y: 190, distance: 44.9
click at [196, 190] on p "At least three City Council members are backing a tax relief proposal that woul…" at bounding box center [242, 180] width 177 height 29
drag, startPoint x: 167, startPoint y: 168, endPoint x: 205, endPoint y: 193, distance: 45.6
click at [205, 193] on p "At least three City Council members are backing a tax relief proposal that woul…" at bounding box center [242, 180] width 177 height 29
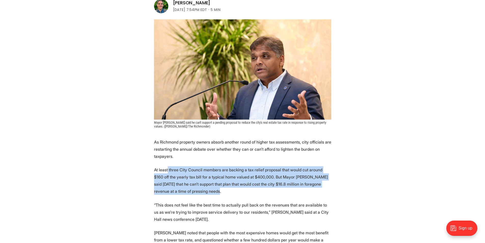
click at [205, 193] on p "At least three City Council members are backing a tax relief proposal that woul…" at bounding box center [242, 180] width 177 height 29
drag, startPoint x: 194, startPoint y: 168, endPoint x: 224, endPoint y: 188, distance: 36.7
click at [224, 188] on p "At least three City Council members are backing a tax relief proposal that woul…" at bounding box center [242, 180] width 177 height 29
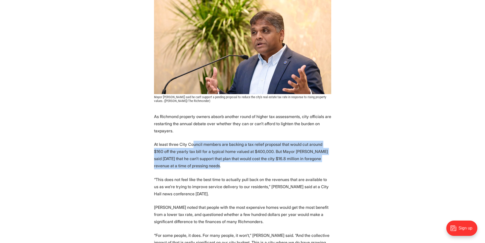
scroll to position [178, 0]
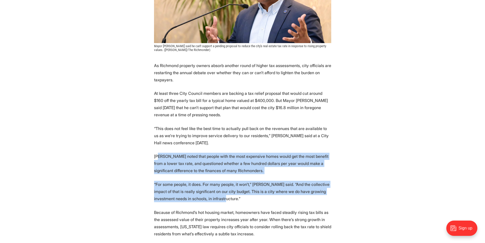
drag, startPoint x: 158, startPoint y: 152, endPoint x: 254, endPoint y: 199, distance: 106.5
click at [252, 196] on p "“For some people, it does. For many people, it won't,” Avula said. “And the col…" at bounding box center [242, 191] width 177 height 21
drag, startPoint x: 249, startPoint y: 199, endPoint x: 173, endPoint y: 159, distance: 85.5
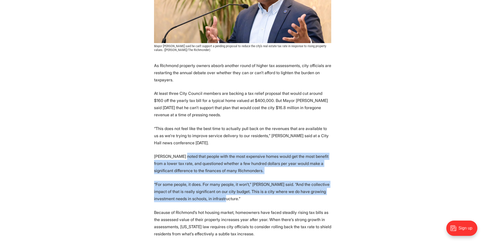
click at [163, 160] on p "Avula noted that people with the most expensive homes would get the most benefi…" at bounding box center [242, 163] width 177 height 21
drag, startPoint x: 159, startPoint y: 160, endPoint x: 216, endPoint y: 197, distance: 68.5
click at [216, 197] on p "“For some people, it does. For many people, it won't,” Avula said. “And the col…" at bounding box center [242, 191] width 177 height 21
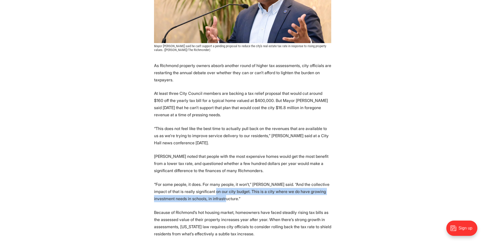
drag, startPoint x: 216, startPoint y: 196, endPoint x: 202, endPoint y: 189, distance: 15.1
click at [202, 189] on p "“For some people, it does. For many people, it won't,” Avula said. “And the col…" at bounding box center [242, 191] width 177 height 21
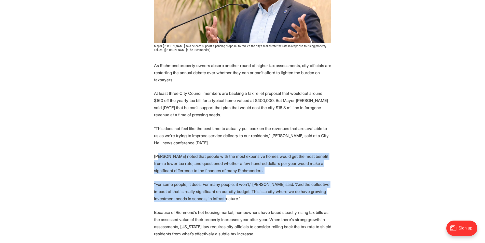
drag, startPoint x: 159, startPoint y: 157, endPoint x: 222, endPoint y: 202, distance: 77.7
click at [222, 202] on p "“For some people, it does. For many people, it won't,” Avula said. “And the col…" at bounding box center [242, 191] width 177 height 21
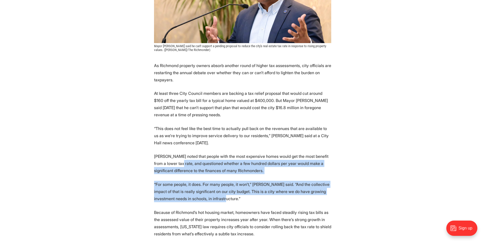
drag, startPoint x: 221, startPoint y: 197, endPoint x: 170, endPoint y: 163, distance: 60.5
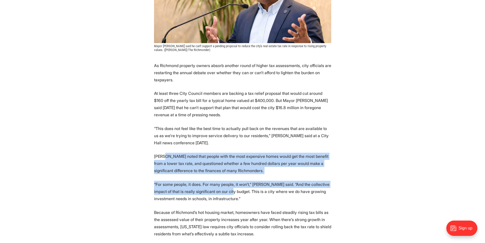
drag, startPoint x: 163, startPoint y: 155, endPoint x: 221, endPoint y: 194, distance: 68.9
click at [221, 194] on p "“For some people, it does. For many people, it won't,” Avula said. “And the col…" at bounding box center [242, 191] width 177 height 21
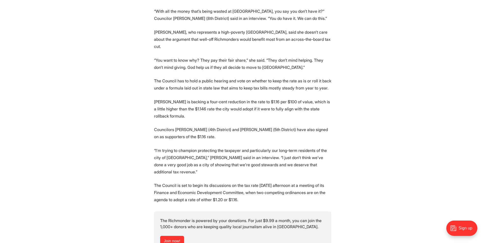
scroll to position [637, 0]
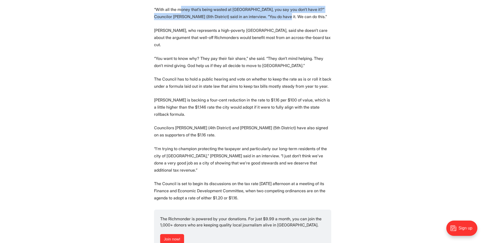
drag, startPoint x: 188, startPoint y: 9, endPoint x: 268, endPoint y: 23, distance: 81.4
click at [268, 23] on section "As Richmond property owners absorb another round of higher tax assessments, cit…" at bounding box center [242, 72] width 485 height 936
click at [263, 23] on section "As Richmond property owners absorb another round of higher tax assessments, cit…" at bounding box center [242, 72] width 485 height 936
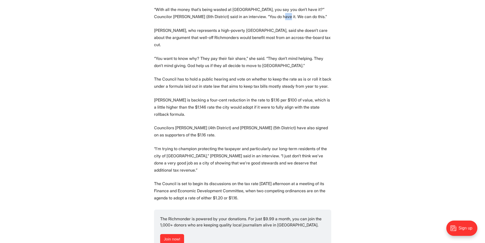
click at [263, 23] on section "As Richmond property owners absorb another round of higher tax assessments, cit…" at bounding box center [242, 72] width 485 height 936
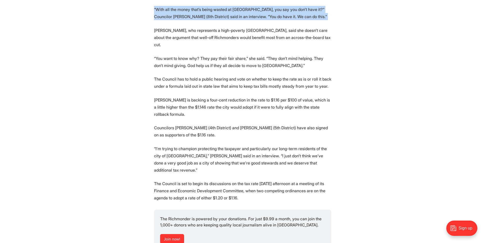
click at [263, 23] on section "As Richmond property owners absorb another round of higher tax assessments, cit…" at bounding box center [242, 72] width 485 height 936
click at [243, 16] on p "“With all the money that’s being wasted at City Hall, you say you don’t have it…" at bounding box center [242, 13] width 177 height 14
drag, startPoint x: 215, startPoint y: 9, endPoint x: 287, endPoint y: 14, distance: 72.2
click at [287, 14] on p "“With all the money that’s being wasted at City Hall, you say you don’t have it…" at bounding box center [242, 13] width 177 height 14
click at [287, 17] on p "“With all the money that’s being wasted at City Hall, you say you don’t have it…" at bounding box center [242, 13] width 177 height 14
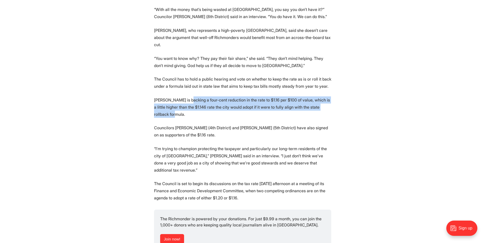
drag, startPoint x: 188, startPoint y: 89, endPoint x: 248, endPoint y: 106, distance: 62.8
click at [248, 106] on section "As Richmond property owners absorb another round of higher tax assessments, cit…" at bounding box center [242, 72] width 485 height 936
click at [248, 106] on p "Trammell is backing a four-cent reduction in the rate to $1.16 per $100 of valu…" at bounding box center [242, 106] width 177 height 21
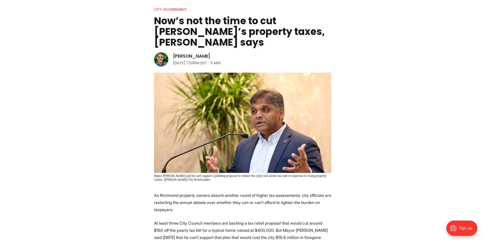
scroll to position [0, 0]
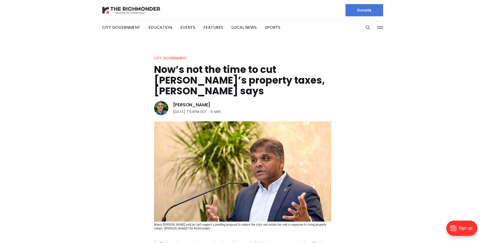
click at [126, 12] on img at bounding box center [131, 10] width 59 height 9
